Goal: Transaction & Acquisition: Purchase product/service

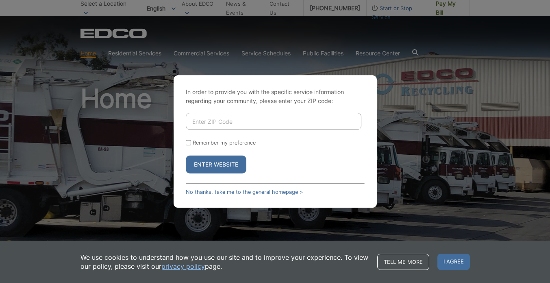
click at [214, 121] on input "Enter ZIP Code" at bounding box center [274, 121] width 176 height 17
type input "92084"
click at [212, 163] on button "Enter Website" at bounding box center [216, 164] width 61 height 18
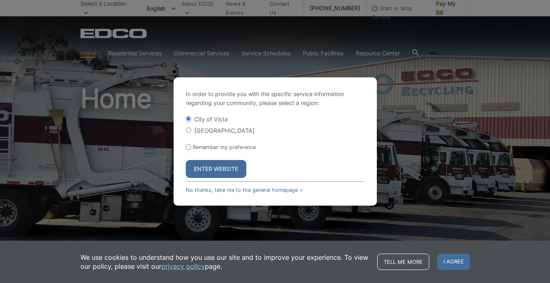
click at [188, 131] on input "[GEOGRAPHIC_DATA]" at bounding box center [188, 129] width 5 height 5
radio input "true"
click at [186, 146] on input "Remember my preference" at bounding box center [188, 146] width 5 height 5
checkbox input "true"
click at [207, 167] on button "Enter Website" at bounding box center [216, 169] width 61 height 18
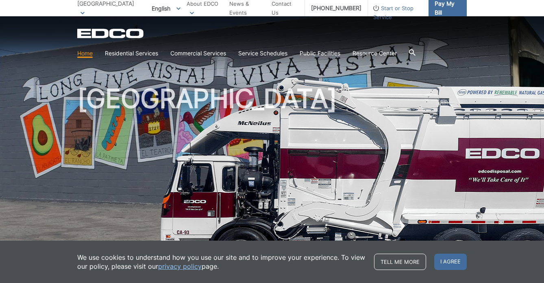
click at [445, 10] on span "Pay My Bill" at bounding box center [448, 8] width 26 height 18
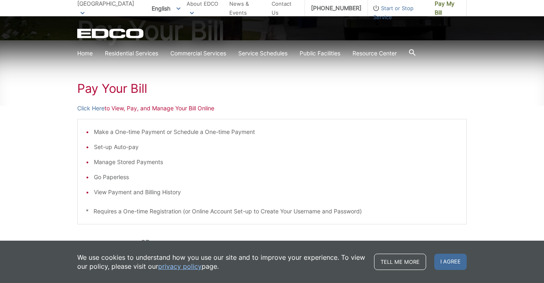
scroll to position [124, 0]
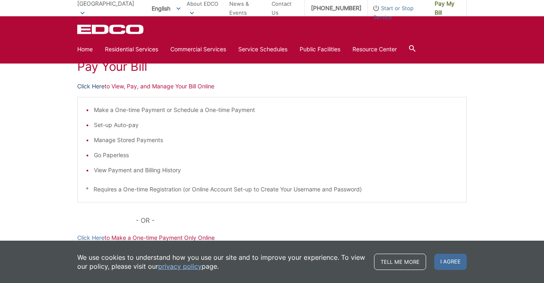
click at [101, 85] on link "Click Here" at bounding box center [90, 86] width 27 height 9
